Goal: Task Accomplishment & Management: Use online tool/utility

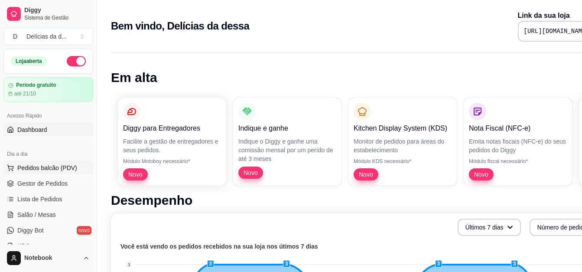
click at [40, 167] on span "Pedidos balcão (PDV)" at bounding box center [47, 167] width 60 height 9
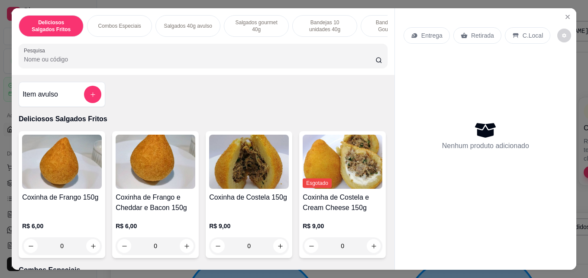
click at [128, 24] on p "Combos Especiais" at bounding box center [119, 26] width 43 height 7
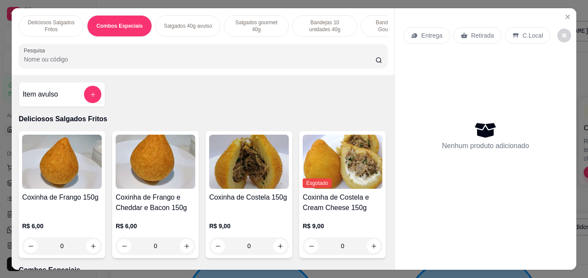
scroll to position [23, 0]
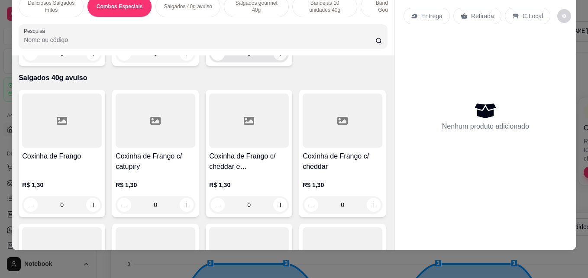
click at [277, 57] on icon "increase-product-quantity" at bounding box center [280, 54] width 7 height 7
type input "1"
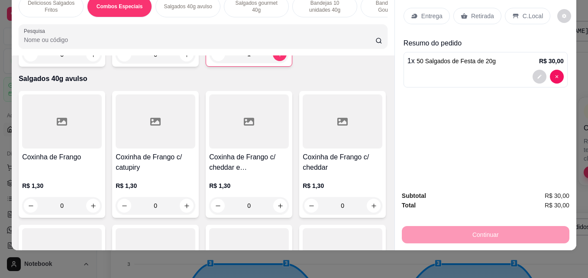
click at [426, 14] on p "Entrega" at bounding box center [432, 16] width 21 height 9
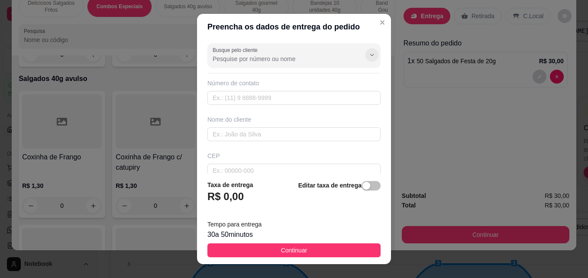
click at [369, 54] on icon "Show suggestions" at bounding box center [372, 55] width 7 height 7
click at [214, 133] on input "text" at bounding box center [294, 134] width 173 height 14
type input "gisele"
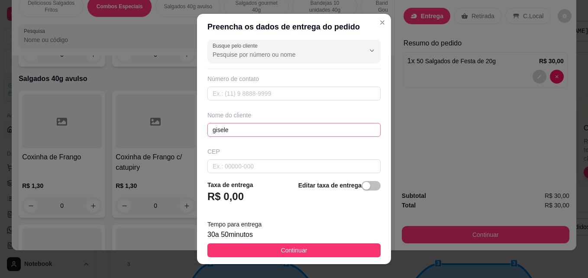
scroll to position [101, 0]
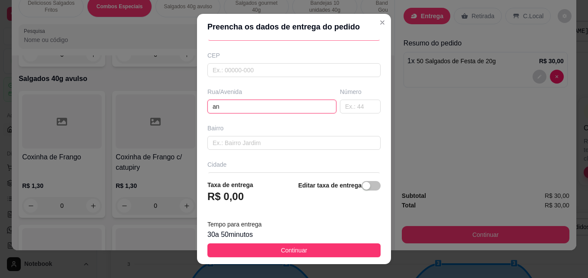
type input "a"
type input "[PERSON_NAME]"
type input "340"
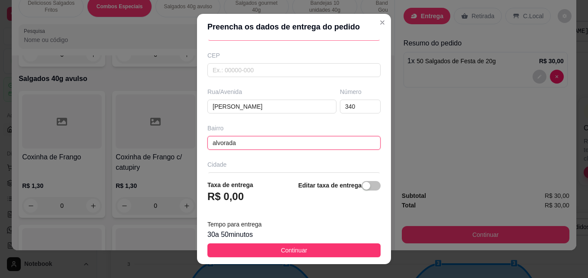
type input "alvorada"
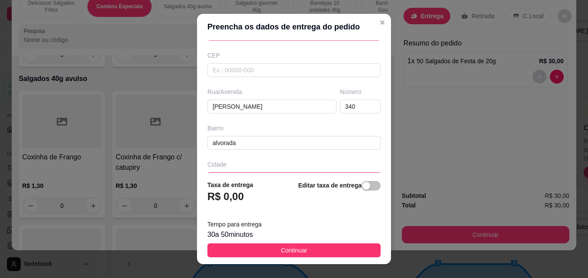
scroll to position [114, 0]
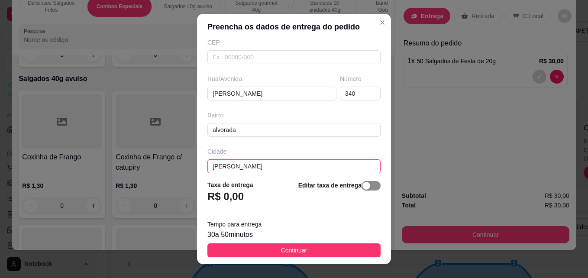
type input "[PERSON_NAME]"
click at [366, 189] on span "button" at bounding box center [371, 186] width 19 height 10
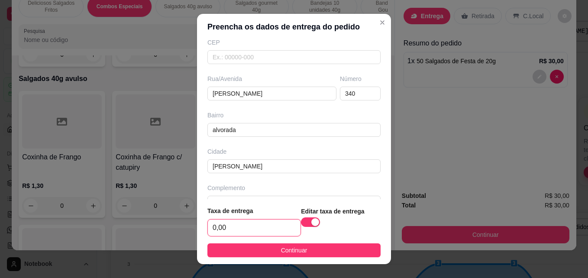
click at [222, 226] on input "0,00" at bounding box center [254, 228] width 93 height 16
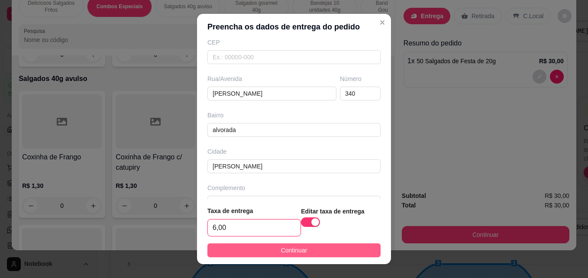
type input "6,00"
click at [268, 251] on button "Continuar" at bounding box center [294, 251] width 173 height 14
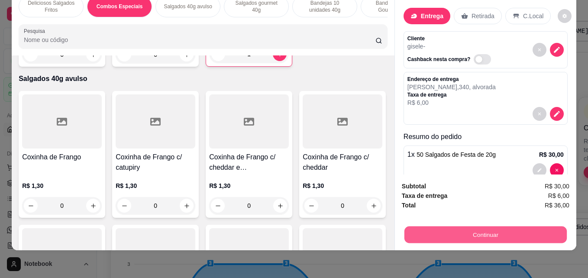
click at [433, 229] on button "Continuar" at bounding box center [486, 234] width 163 height 17
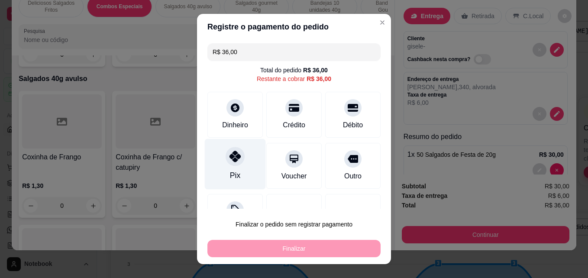
click at [242, 163] on div "Pix" at bounding box center [235, 164] width 61 height 51
type input "R$ 0,00"
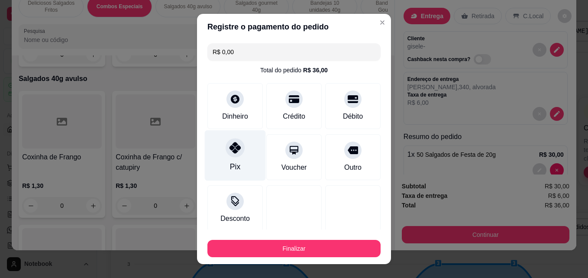
click at [213, 171] on div "Pix" at bounding box center [235, 155] width 61 height 51
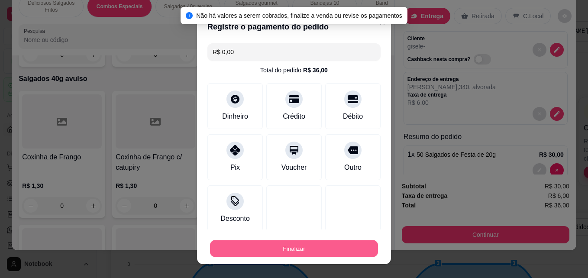
click at [278, 243] on button "Finalizar" at bounding box center [294, 249] width 168 height 17
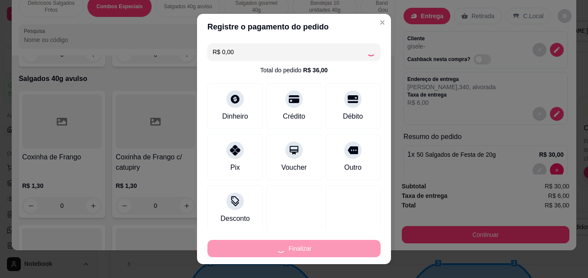
type input "0"
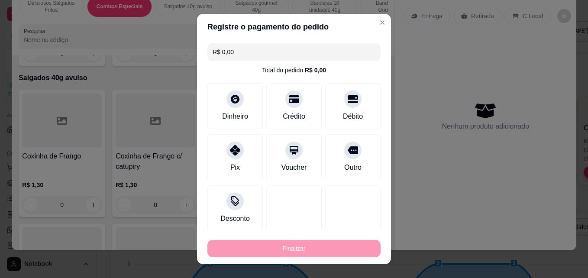
type input "-R$ 36,00"
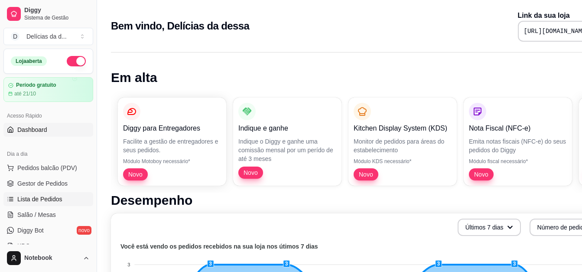
click at [33, 201] on span "Lista de Pedidos" at bounding box center [39, 199] width 45 height 9
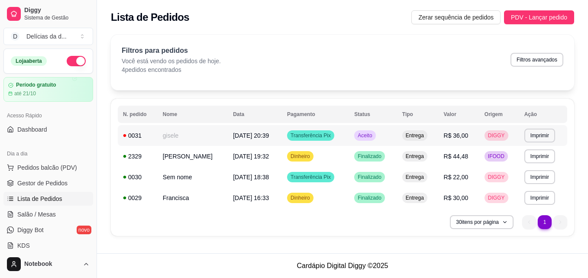
click at [364, 136] on span "Aceito" at bounding box center [365, 135] width 18 height 7
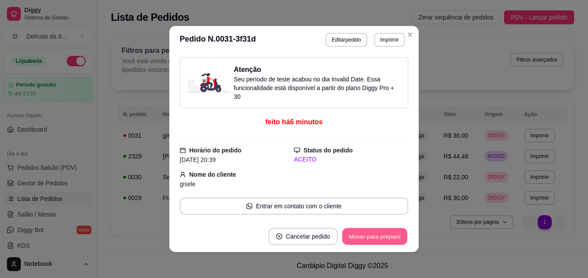
click at [357, 240] on button "Mover para preparo" at bounding box center [374, 236] width 65 height 17
click at [357, 240] on button "Mover para entrega" at bounding box center [375, 236] width 65 height 17
click at [360, 236] on button "Mover para finalizado" at bounding box center [373, 236] width 70 height 17
